Goal: Find contact information: Find contact information

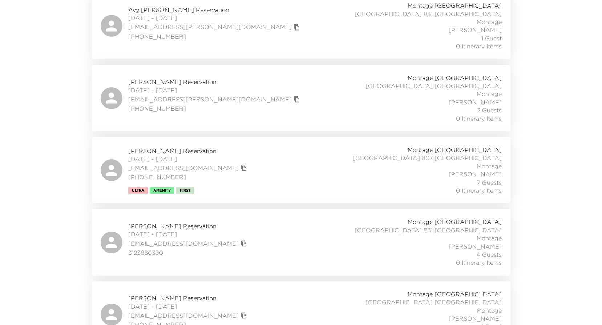
scroll to position [363, 0]
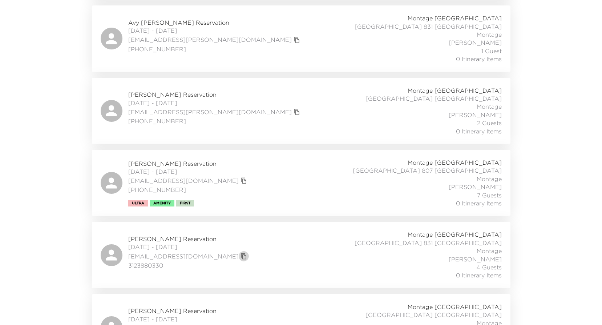
click at [241, 253] on icon "copy primary member email" at bounding box center [244, 256] width 7 height 7
click at [246, 230] on div "Anik Shah Reservation 10/10/2025 - 10/13/2025 shah.anik1@gmail.com 3123880330 M…" at bounding box center [301, 254] width 401 height 49
click at [230, 230] on div "Anik Shah Reservation 10/10/2025 - 10/13/2025 shah.anik1@gmail.com 3123880330 M…" at bounding box center [301, 254] width 401 height 49
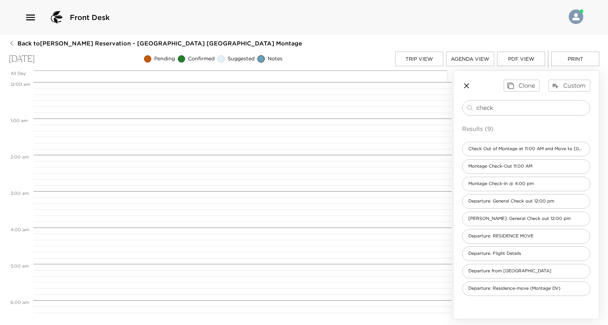
scroll to position [291, 0]
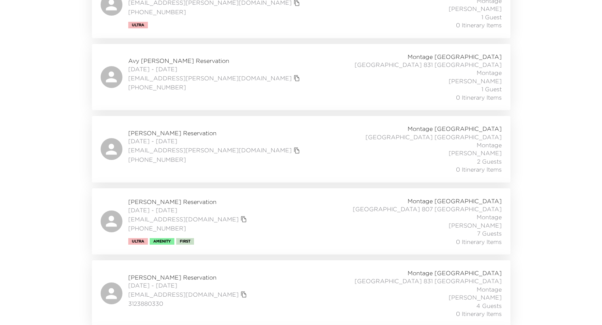
scroll to position [363, 0]
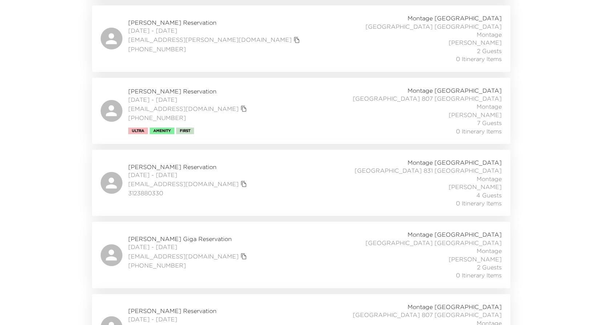
click at [259, 158] on div "Anik Shah Reservation 10/10/2025 - 10/13/2025 shah.anik1@gmail.com 3123880330 M…" at bounding box center [301, 182] width 401 height 49
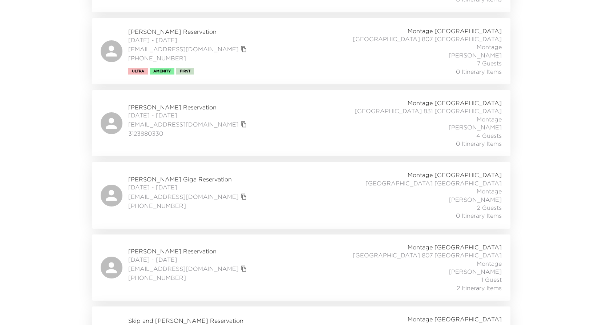
scroll to position [436, 0]
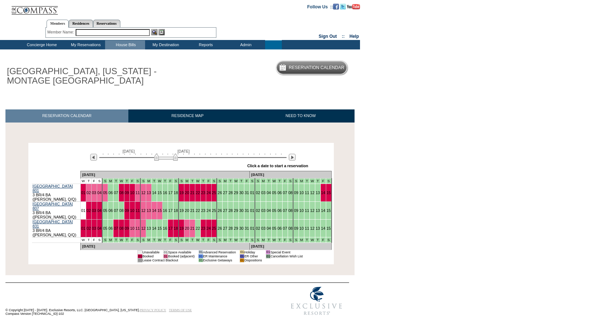
click at [54, 46] on td "Concierge Home" at bounding box center [41, 44] width 48 height 9
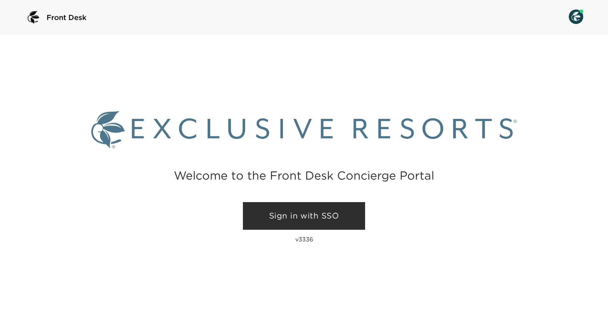
click at [283, 214] on link "Sign in with SSO" at bounding box center [304, 216] width 122 height 28
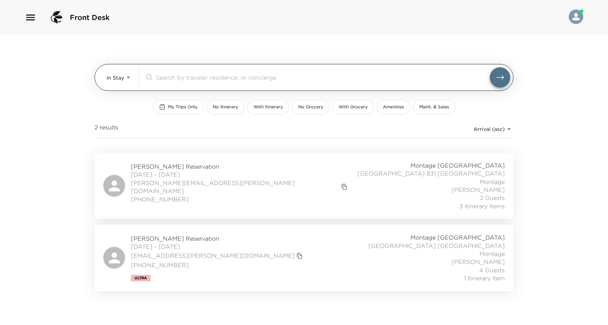
click at [121, 78] on body "Front Desk In Stay In-Stay ​ My Trips Only No Itinerary With Itinerary No Groce…" at bounding box center [304, 162] width 608 height 325
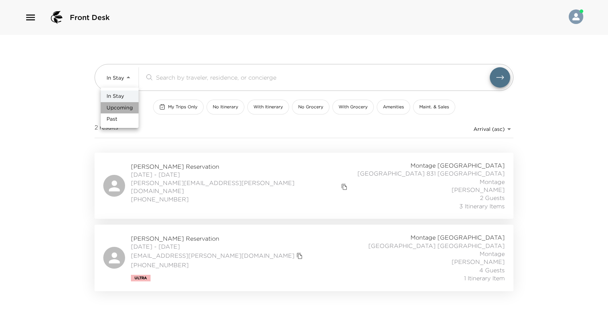
click at [118, 109] on span "Upcoming" at bounding box center [119, 107] width 26 height 7
type input "Upcoming"
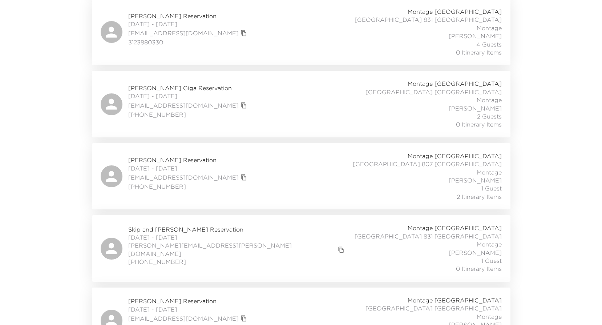
scroll to position [472, 0]
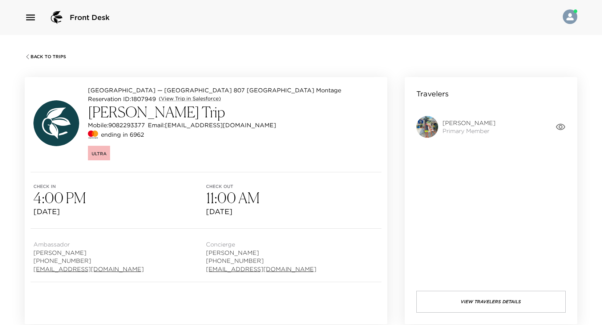
scroll to position [109, 0]
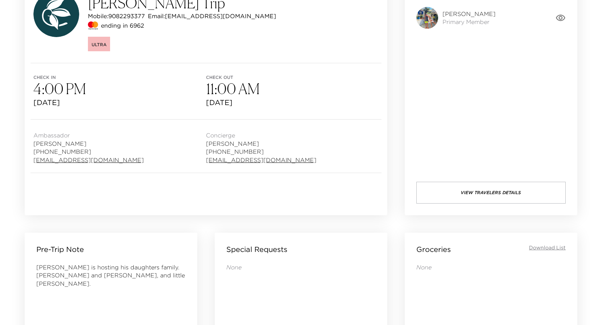
drag, startPoint x: 97, startPoint y: 104, endPoint x: 36, endPoint y: 90, distance: 62.2
click at [36, 90] on div "Check in 4:00 PM [DATE]" at bounding box center [119, 91] width 173 height 33
drag, startPoint x: 272, startPoint y: 108, endPoint x: 38, endPoint y: 75, distance: 236.0
click at [38, 75] on div "Check in 4:00 PM Thu, Oct 2, 2025 Check out 11:00 AM Sun, Oct 5, 2025" at bounding box center [206, 91] width 363 height 56
drag, startPoint x: 38, startPoint y: 75, endPoint x: 87, endPoint y: 86, distance: 50.1
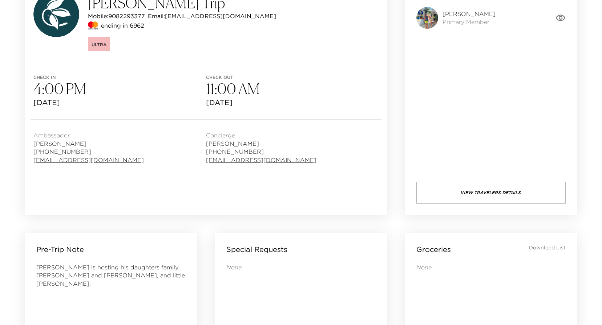
click at [87, 86] on h3 "4:00 PM" at bounding box center [119, 88] width 173 height 17
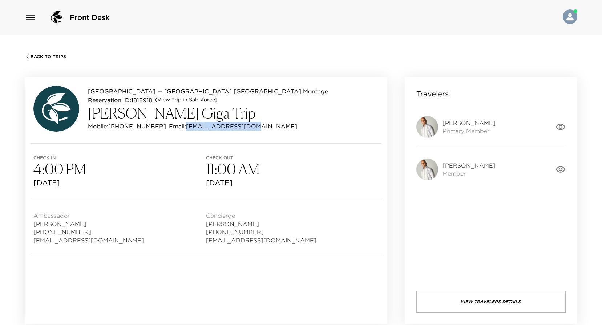
drag, startPoint x: 236, startPoint y: 125, endPoint x: 173, endPoint y: 125, distance: 63.2
click at [173, 125] on div "Mobile: [PHONE_NUMBER] Email: [EMAIL_ADDRESS][DOMAIN_NAME]" at bounding box center [208, 126] width 240 height 9
copy p "[EMAIL_ADDRESS][DOMAIN_NAME]"
drag, startPoint x: 243, startPoint y: 152, endPoint x: 247, endPoint y: 123, distance: 29.0
click at [243, 151] on div "Check in 4:00 PM [DATE] Check out 11:00 AM [DATE]" at bounding box center [206, 172] width 363 height 56
